Goal: Information Seeking & Learning: Find specific fact

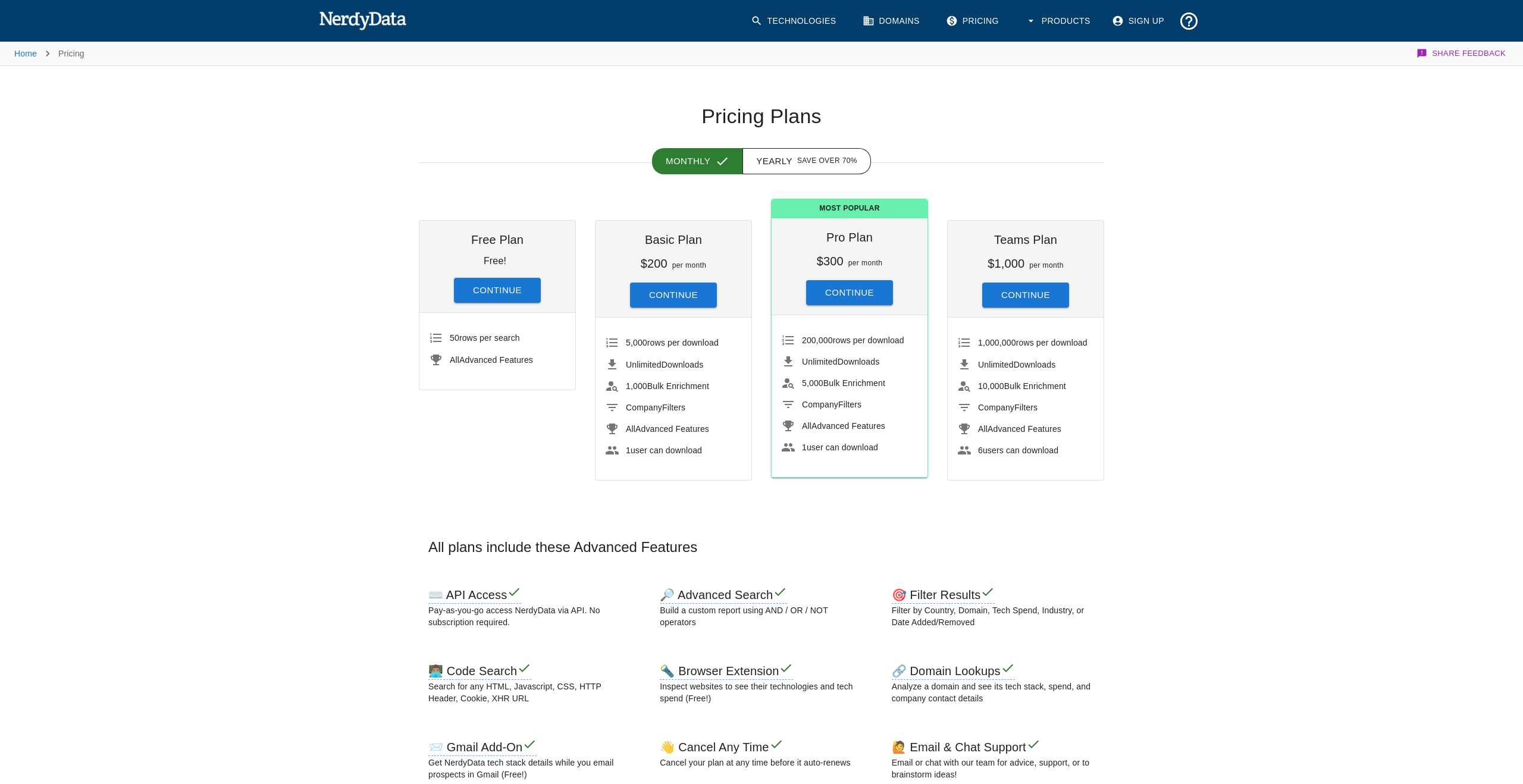
click at [378, 17] on img at bounding box center [362, 20] width 87 height 24
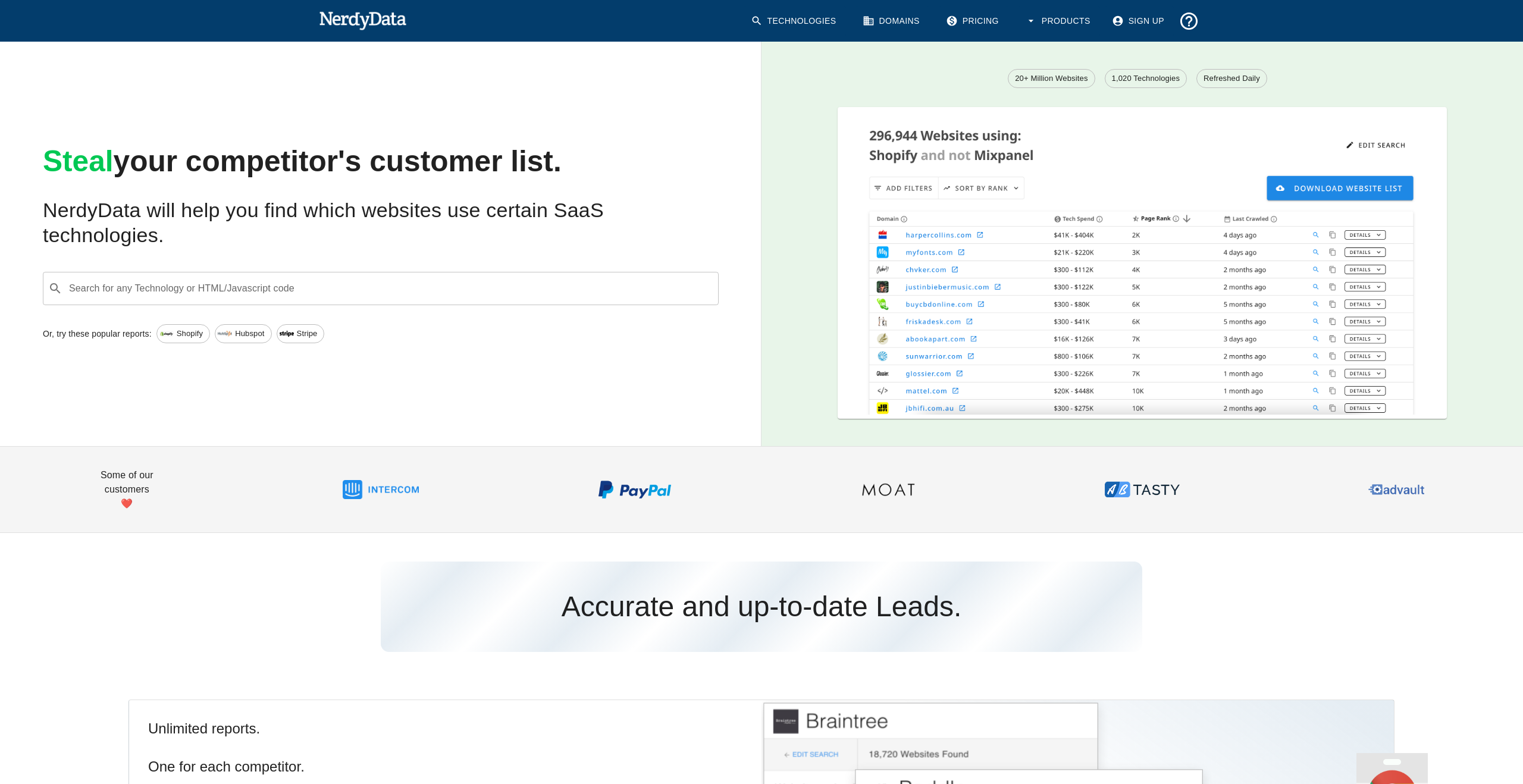
click at [246, 292] on input "Search for any Technology or HTML/Javascript code" at bounding box center [390, 288] width 646 height 23
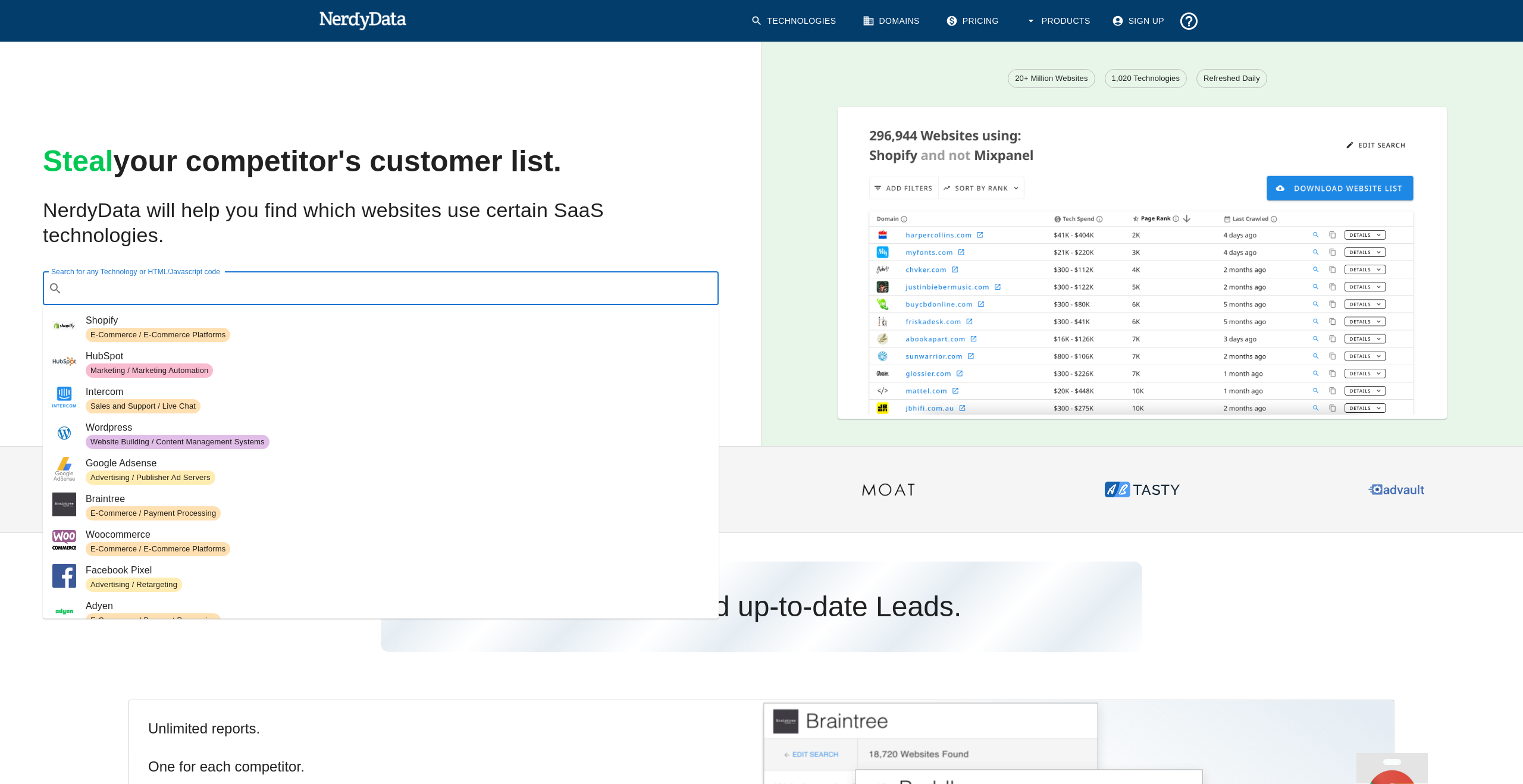
paste input "[URL][DOMAIN_NAME]"
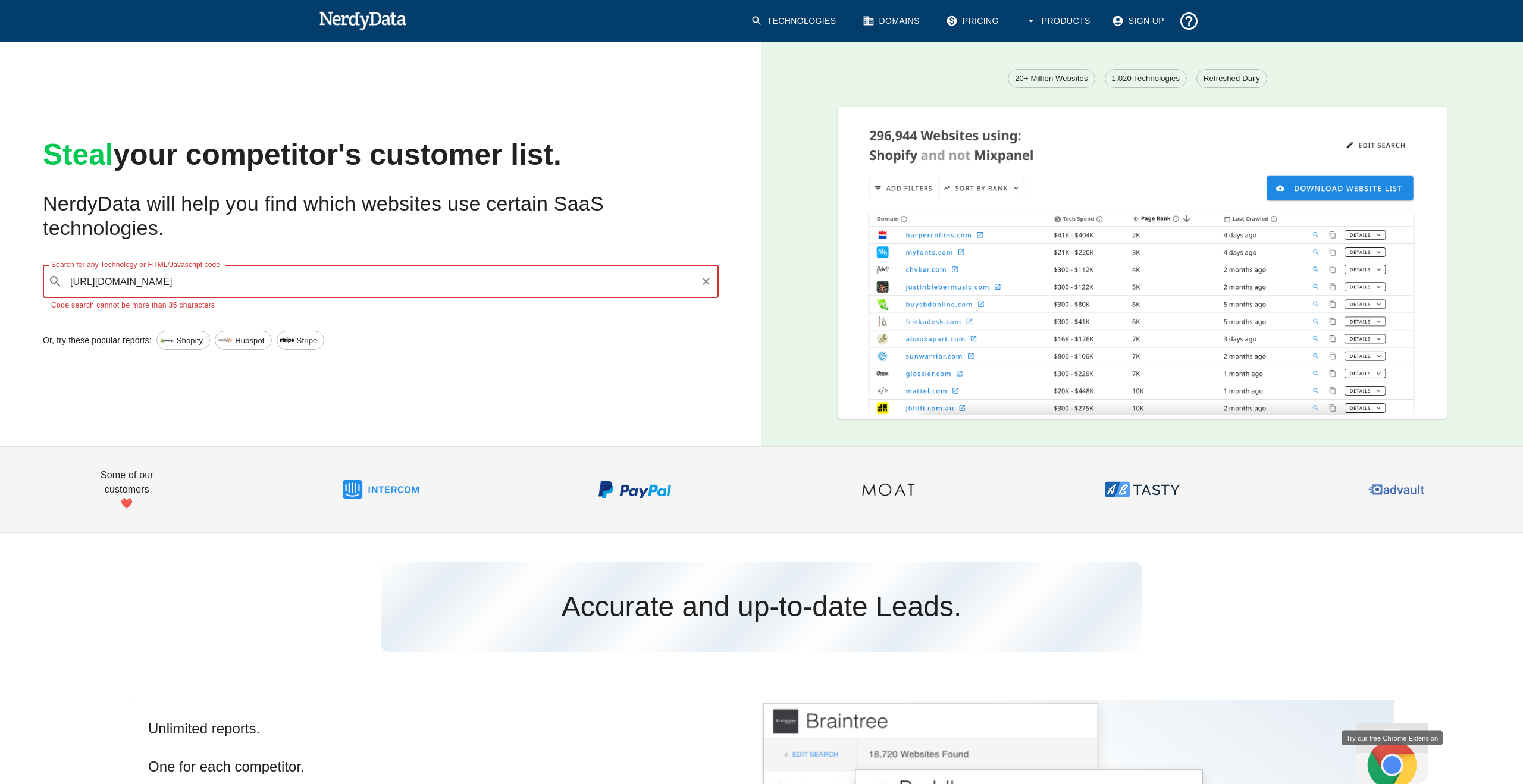
drag, startPoint x: 99, startPoint y: 285, endPoint x: 0, endPoint y: 278, distance: 99.2
click at [0, 278] on div "Steal your competitor's customer list. NerdyData will help you find which websi…" at bounding box center [371, 234] width 780 height 423
drag, startPoint x: 395, startPoint y: 285, endPoint x: 196, endPoint y: 282, distance: 199.0
click at [196, 282] on input "[DOMAIN_NAME][URL]" at bounding box center [381, 282] width 628 height 23
type input "[DOMAIN_NAME]"
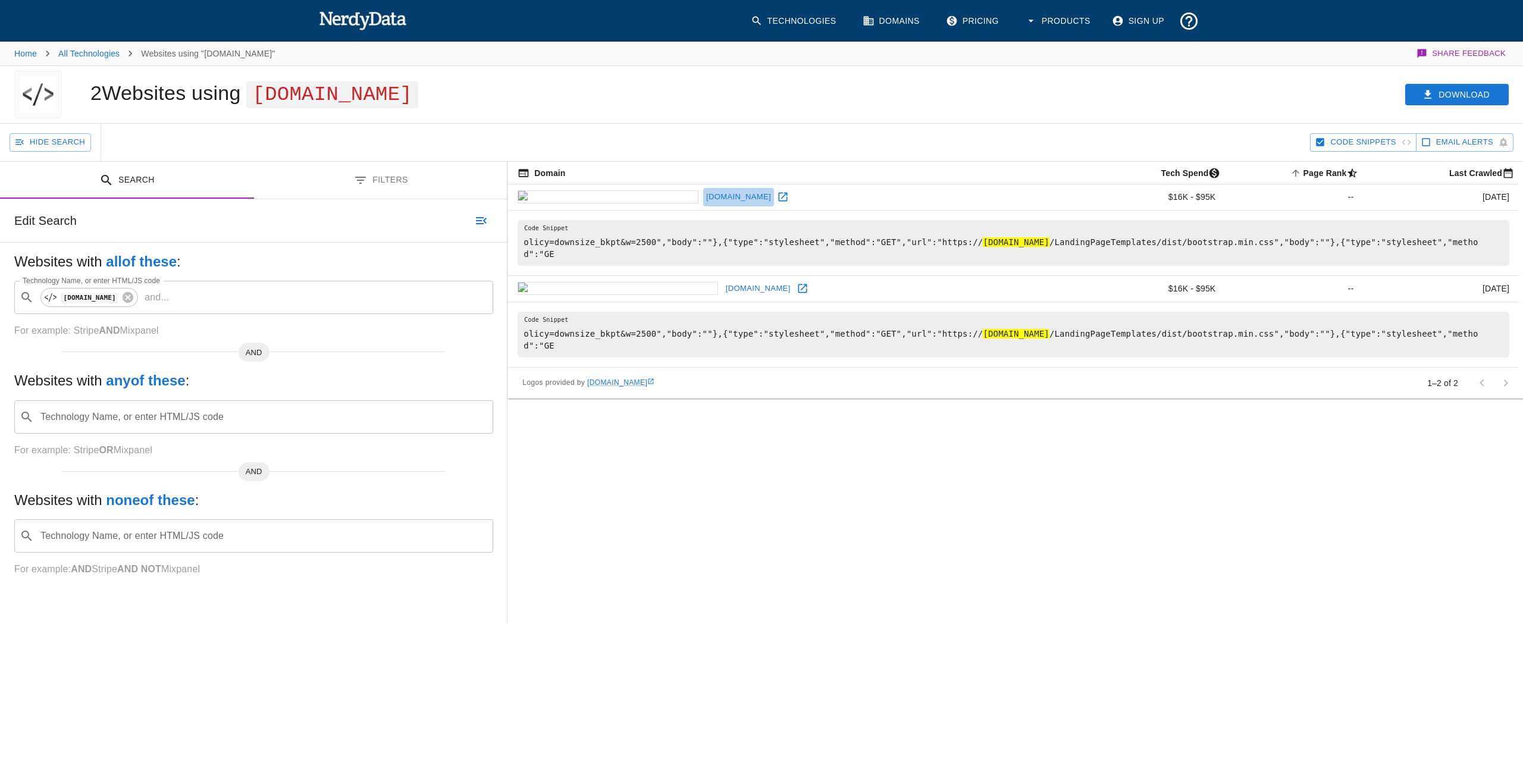
click at [704, 196] on link "[DOMAIN_NAME]" at bounding box center [739, 197] width 71 height 18
click at [777, 200] on icon at bounding box center [783, 197] width 12 height 12
click at [797, 288] on icon at bounding box center [803, 288] width 12 height 12
